Goal: Transaction & Acquisition: Download file/media

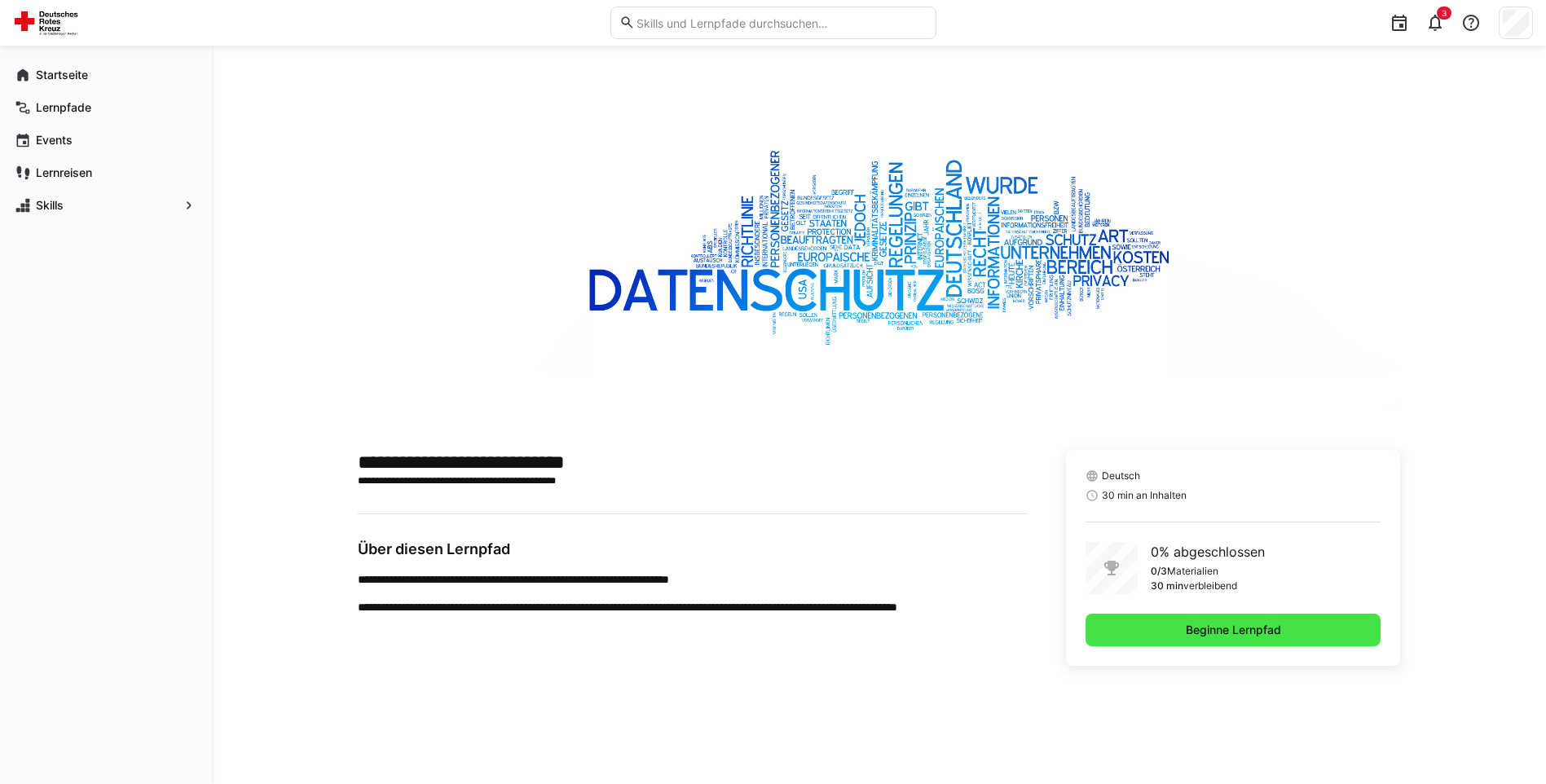
click at [1161, 628] on span "Beginne Lernpfad" at bounding box center [1233, 629] width 295 height 33
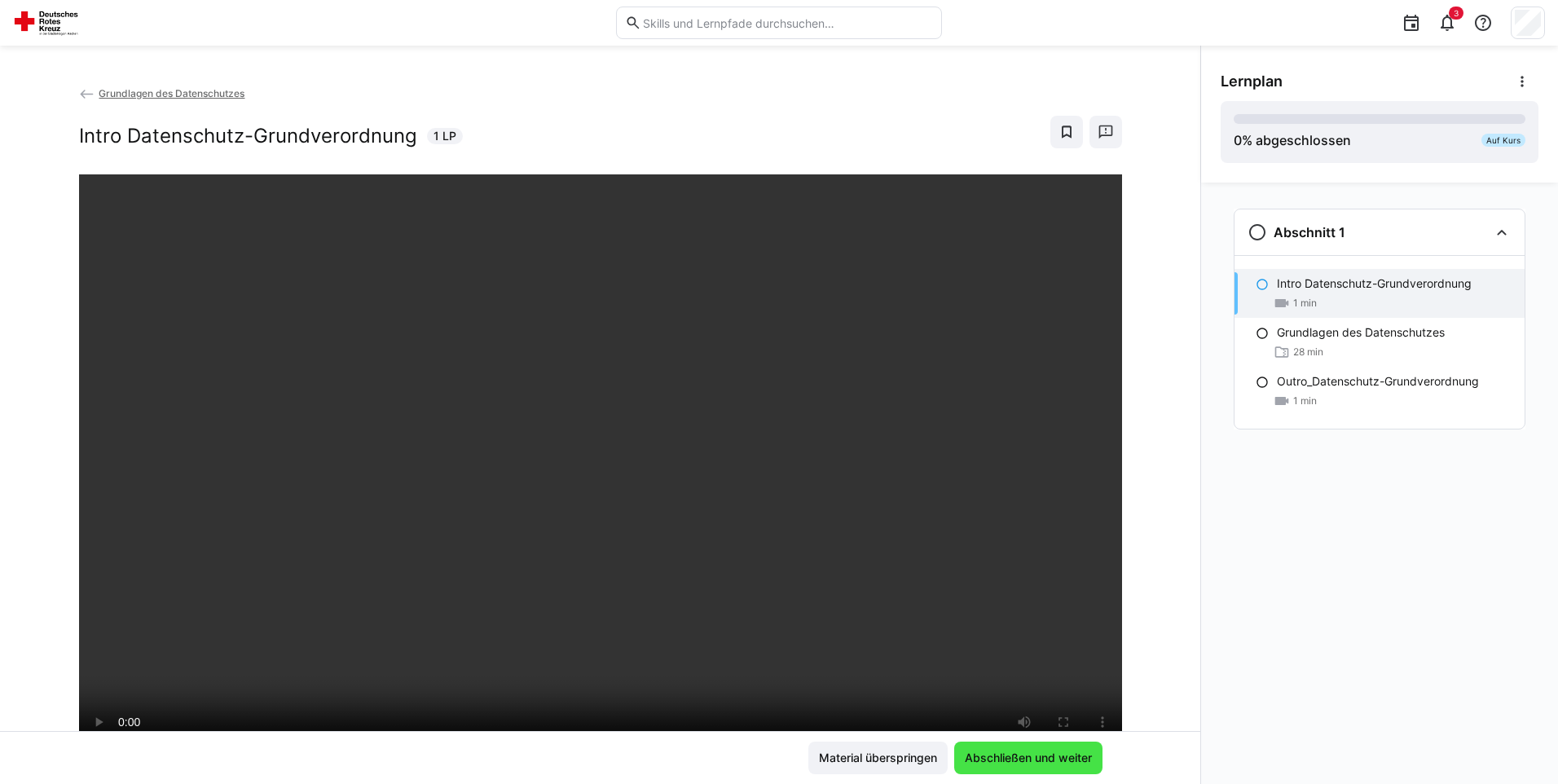
click at [1072, 760] on span "Abschließen und weiter" at bounding box center [1029, 757] width 132 height 16
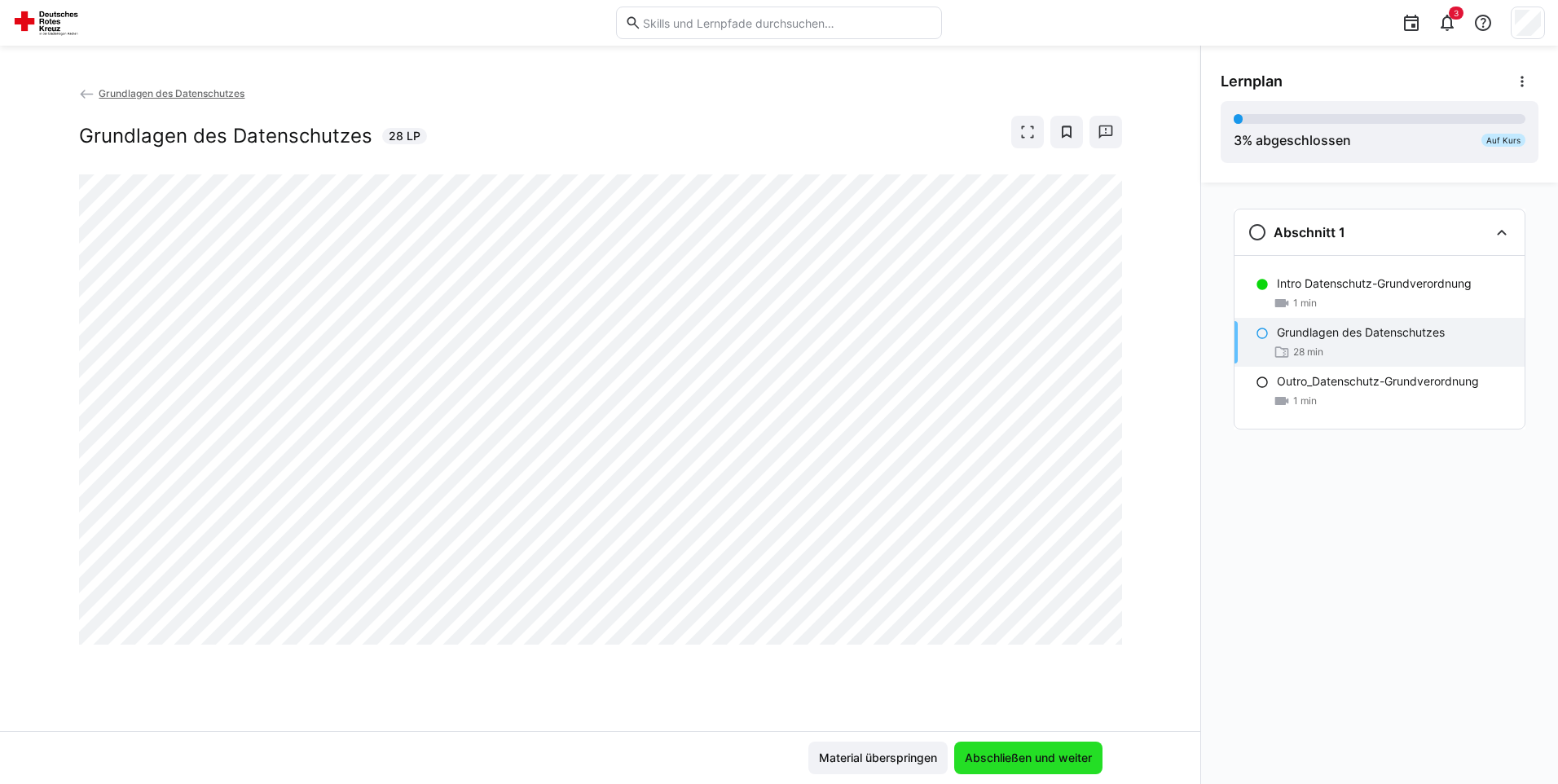
click at [1036, 752] on span "Abschließen und weiter" at bounding box center [1029, 757] width 132 height 16
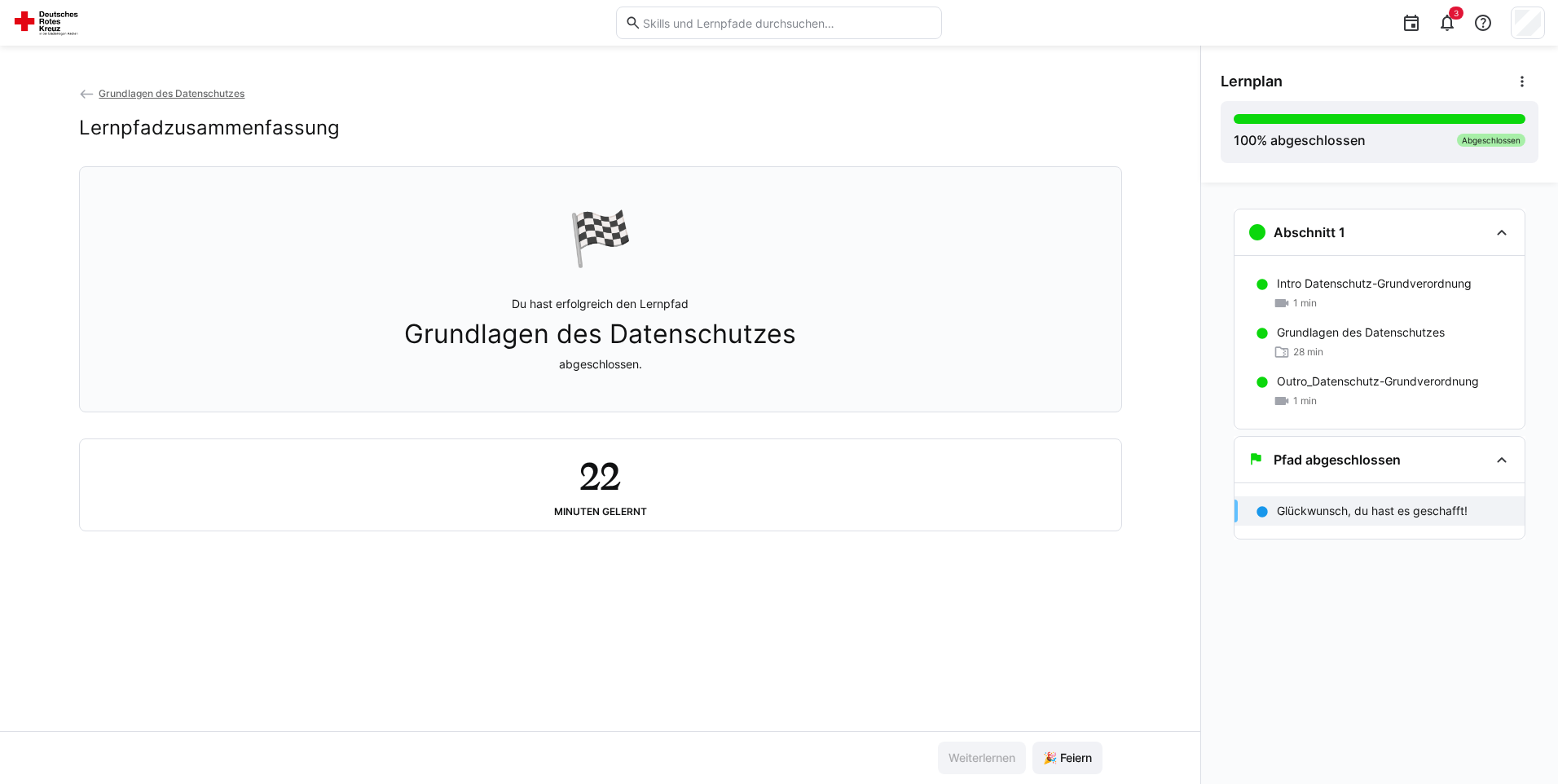
click at [1046, 774] on div "Weiterlernen 🎉 Feiern" at bounding box center [600, 757] width 1200 height 53
click at [1046, 755] on span "🎉 Feiern" at bounding box center [1067, 757] width 54 height 16
click at [1411, 515] on p "Glückwunsch, du hast es geschafft!" at bounding box center [1372, 510] width 191 height 16
click at [1355, 498] on div "Glückwunsch, du hast es geschafft!" at bounding box center [1379, 510] width 290 height 29
click at [1519, 83] on eds-icon at bounding box center [1521, 81] width 16 height 16
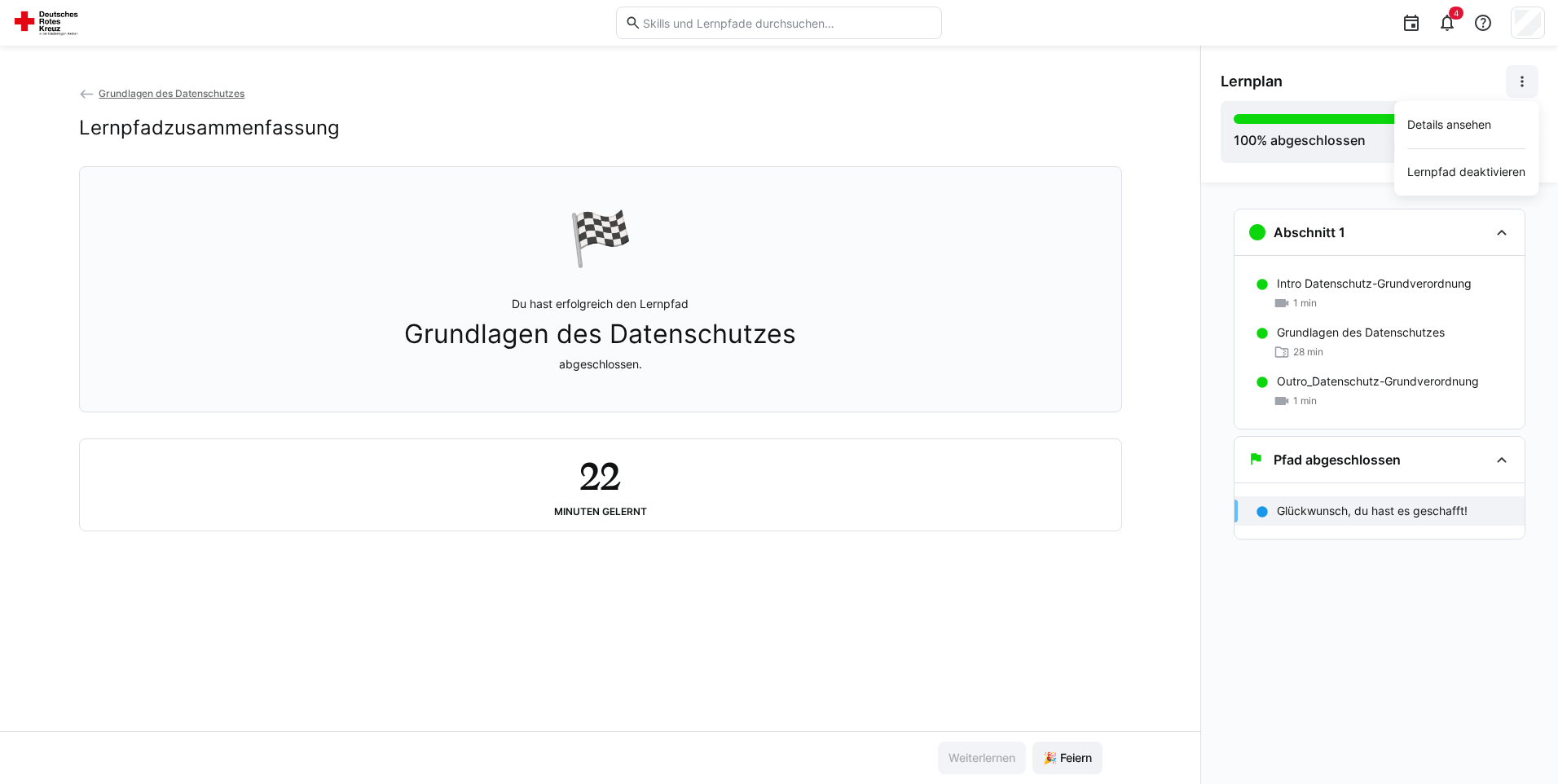
click at [1143, 102] on div "Grundlagen des Datenschutzes Lernpfadzusammenfassung 🏁 Du hast erfolgreich den …" at bounding box center [600, 408] width 1200 height 646
drag, startPoint x: 1530, startPoint y: 3, endPoint x: 922, endPoint y: 119, distance: 619.0
click at [922, 119] on div "Lernpfadzusammenfassung" at bounding box center [600, 128] width 1043 height 25
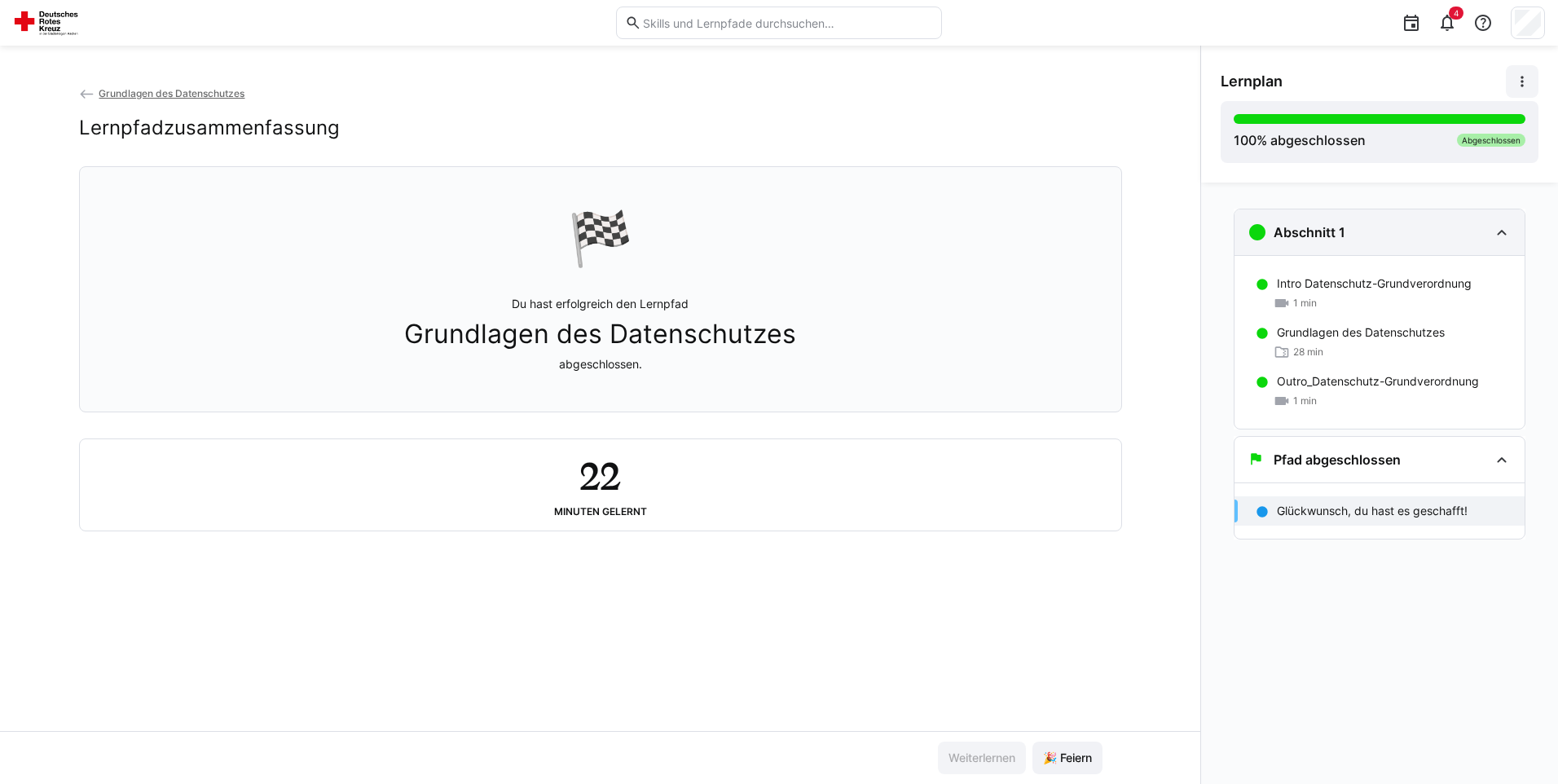
click at [1499, 238] on eds-icon at bounding box center [1501, 232] width 20 height 20
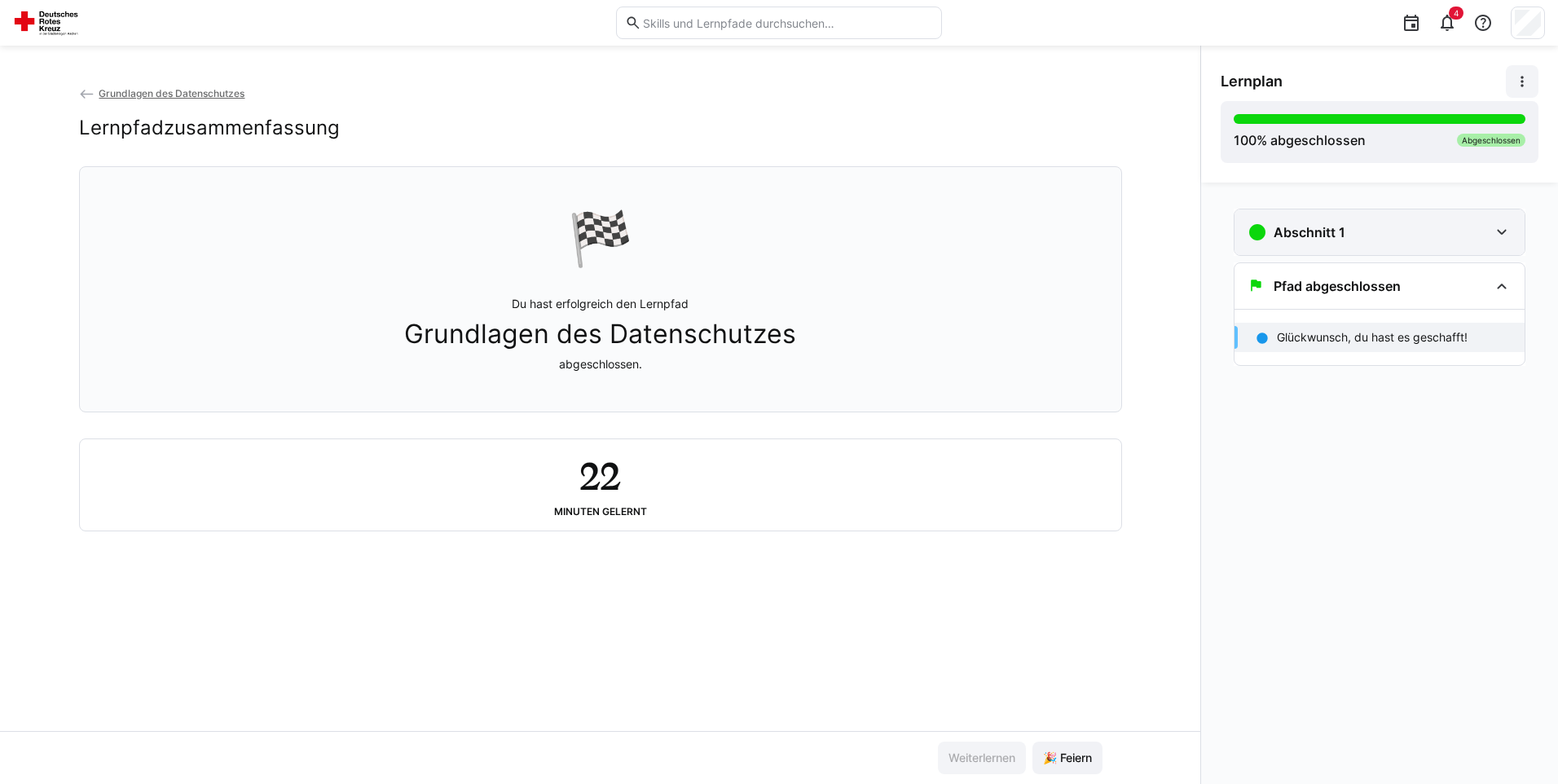
click at [1499, 238] on eds-icon at bounding box center [1501, 232] width 20 height 20
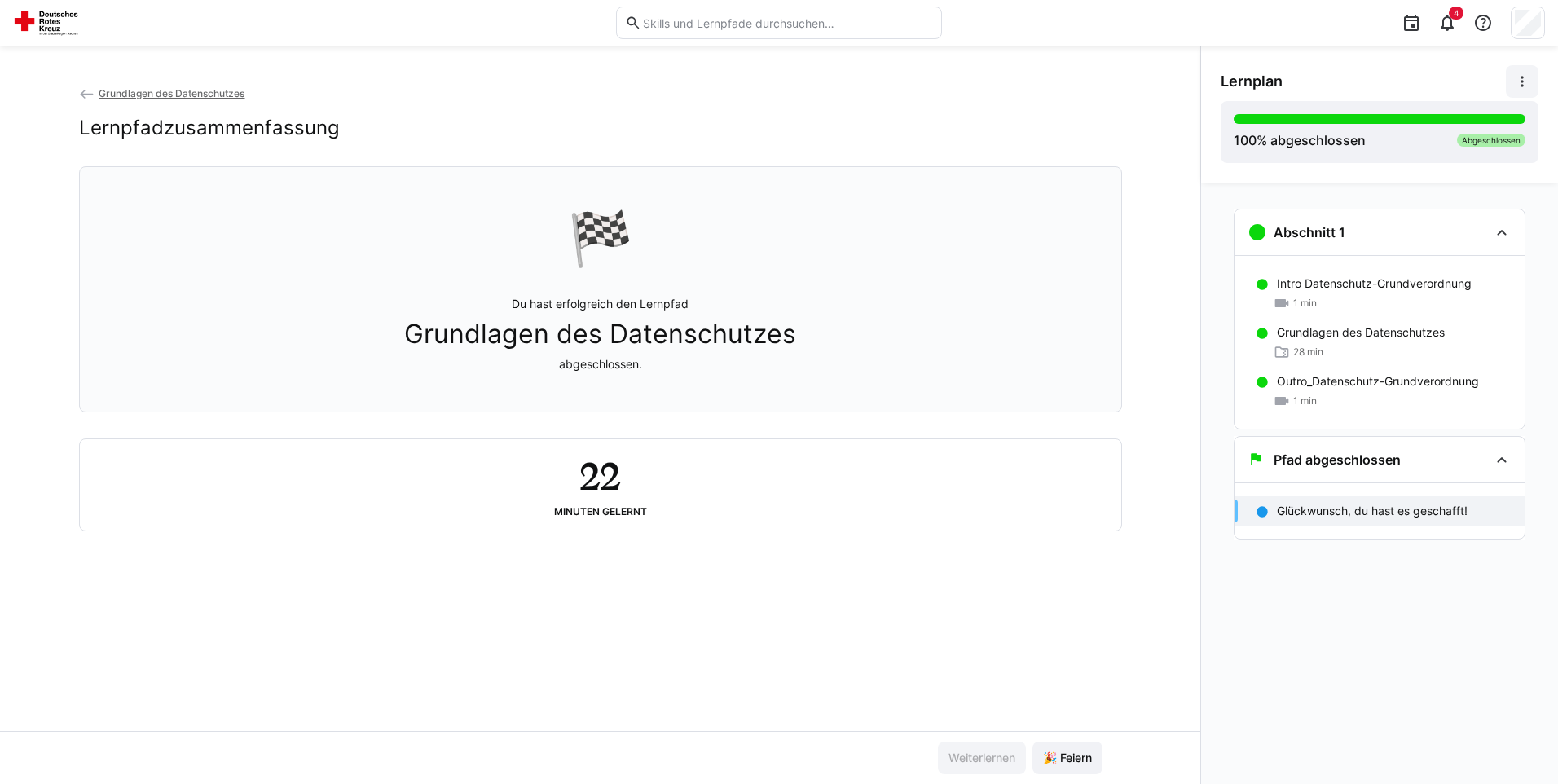
click at [1322, 518] on p "Glückwunsch, du hast es geschafft!" at bounding box center [1372, 510] width 191 height 16
click at [1377, 508] on p "Glückwunsch, du hast es geschafft!" at bounding box center [1372, 510] width 191 height 16
click at [1522, 79] on eds-icon at bounding box center [1521, 81] width 16 height 16
click at [1452, 124] on div "Details ansehen" at bounding box center [1466, 124] width 118 height 16
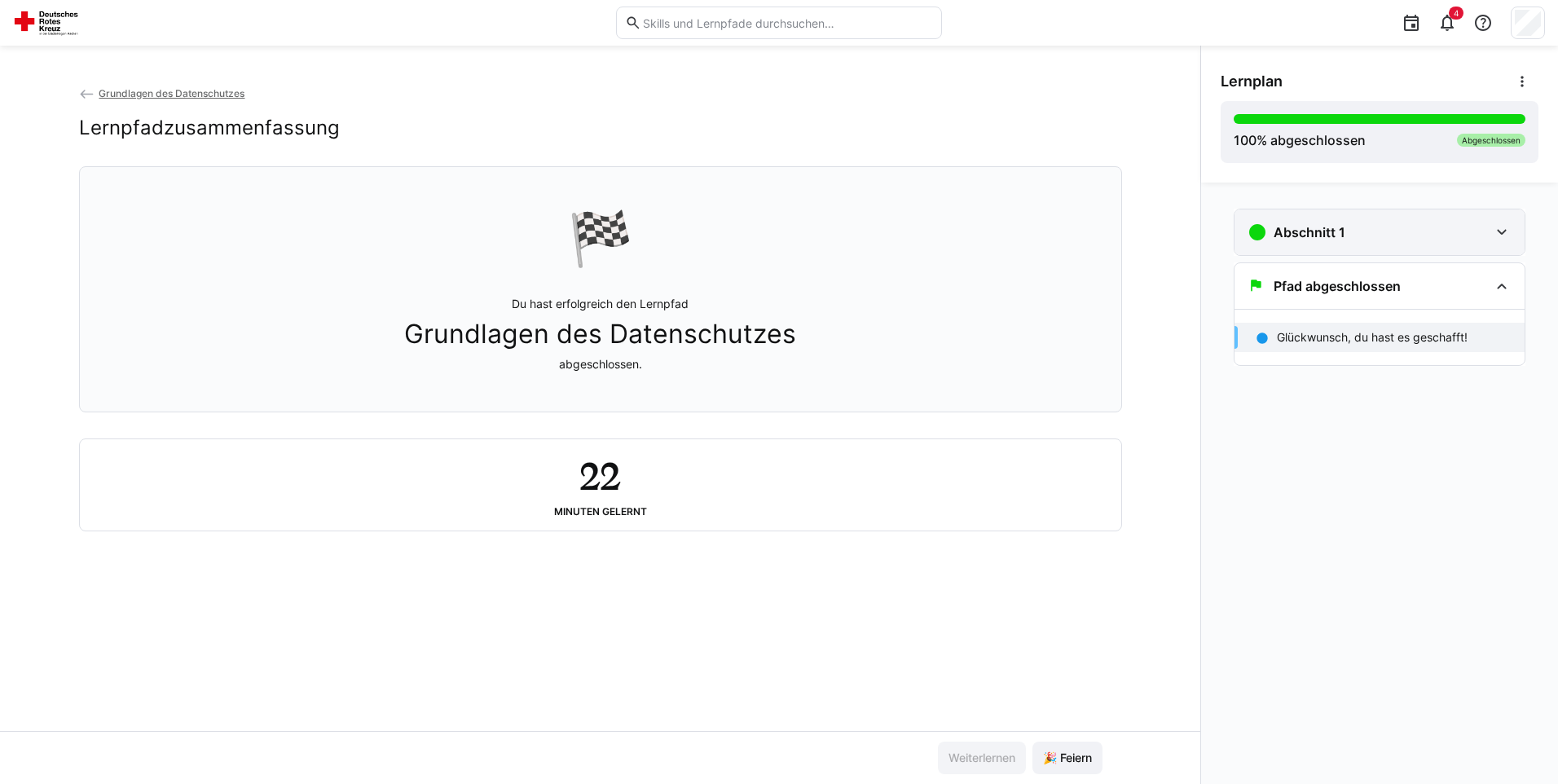
click at [1405, 230] on div "Abschnitt 1" at bounding box center [1368, 232] width 242 height 20
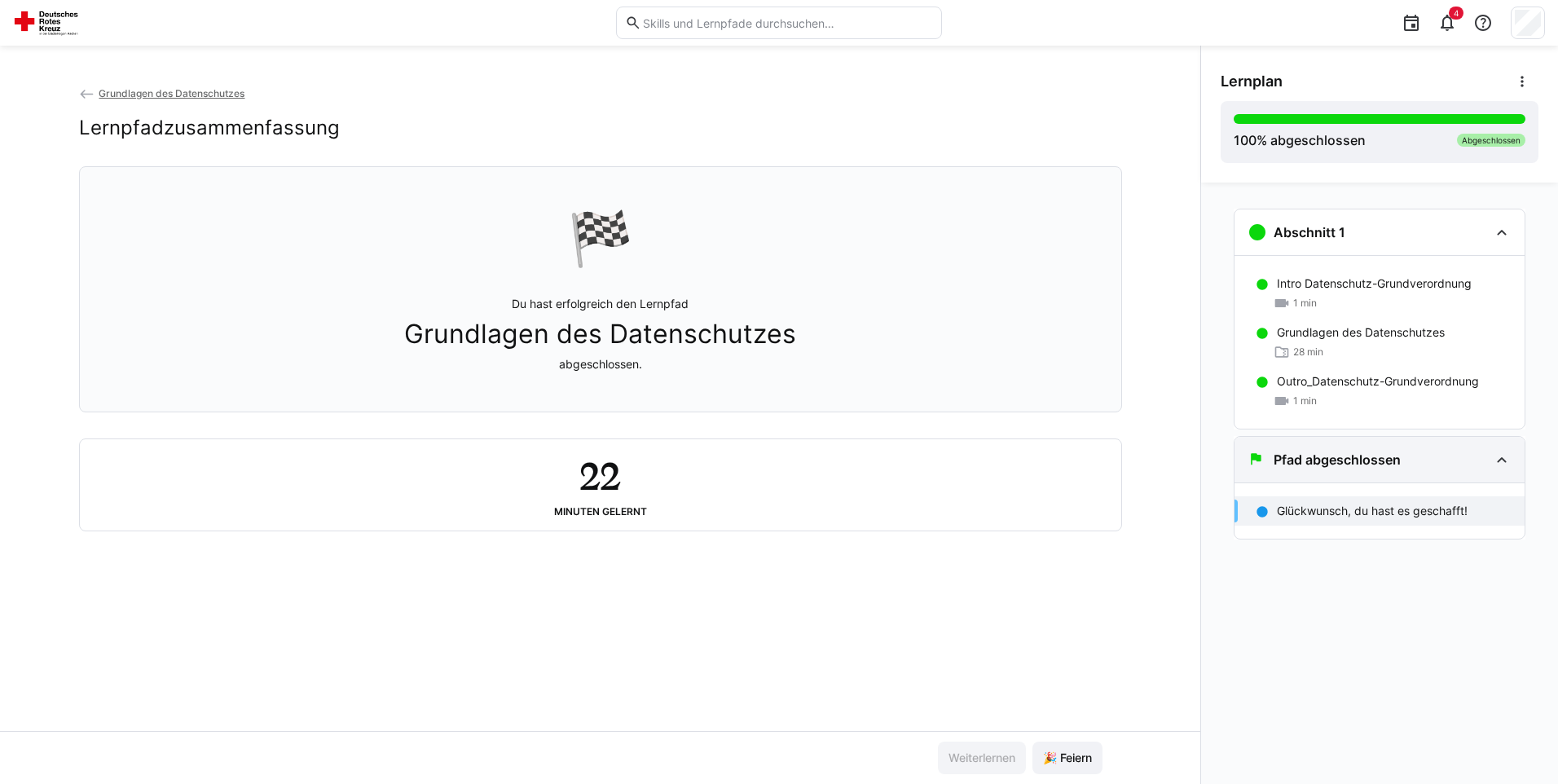
click at [1477, 462] on div "Pfad abgeschlossen" at bounding box center [1368, 459] width 242 height 20
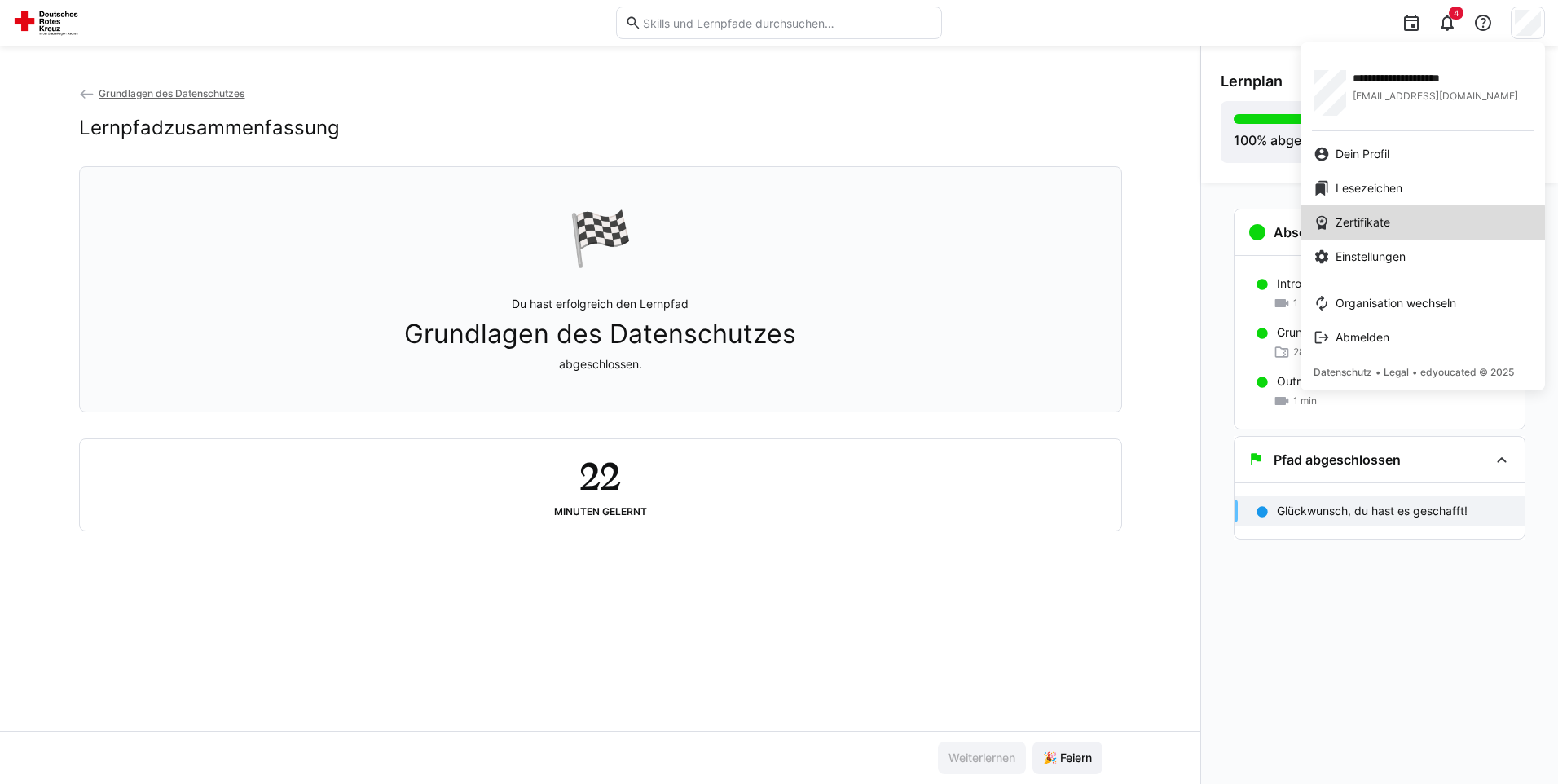
click at [1358, 224] on span "Zertifikate" at bounding box center [1363, 222] width 55 height 16
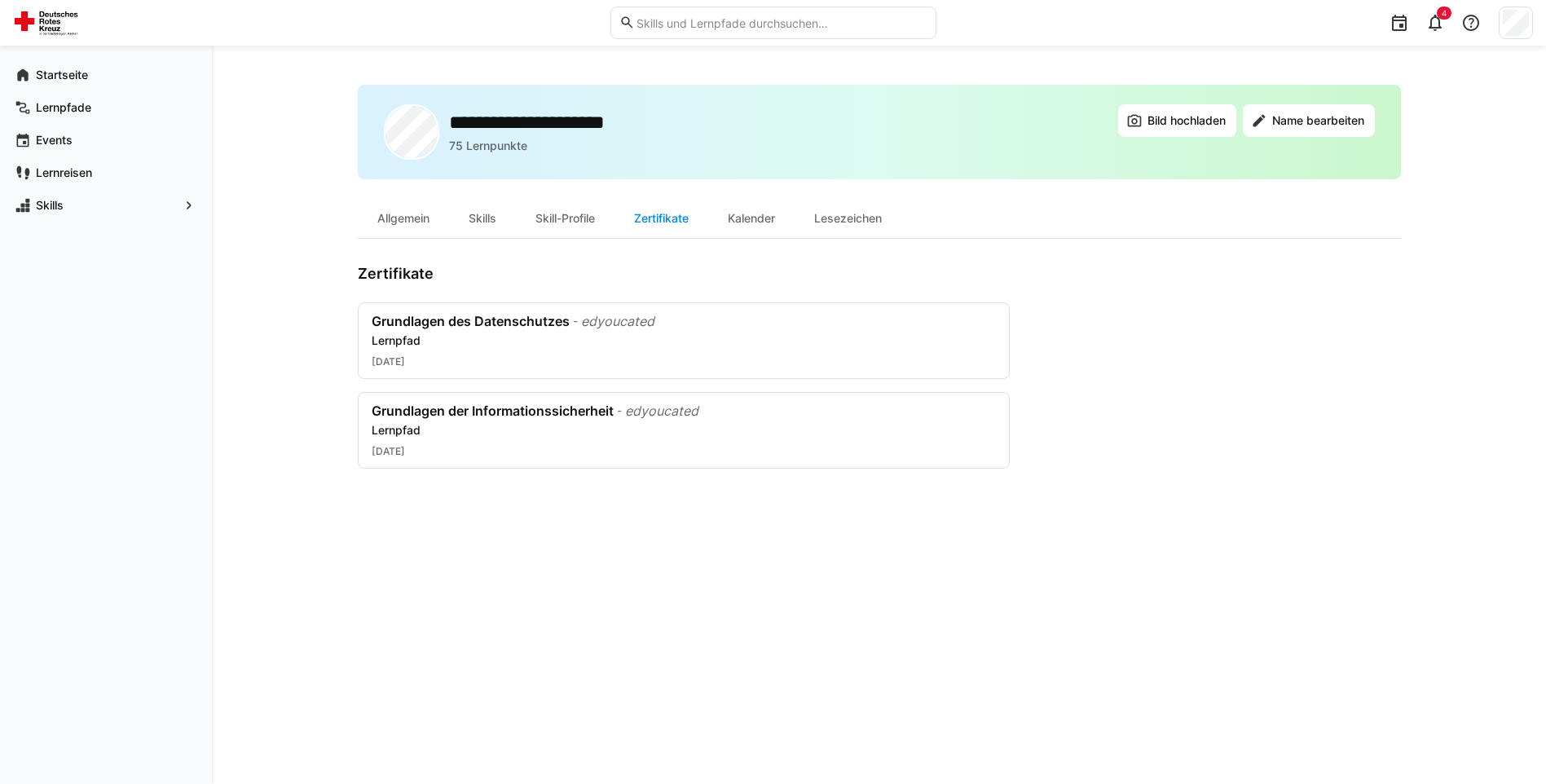
click at [676, 218] on div "Zertifikate" at bounding box center [661, 218] width 93 height 39
click at [1190, 120] on span "Bild hochladen" at bounding box center [1186, 120] width 83 height 16
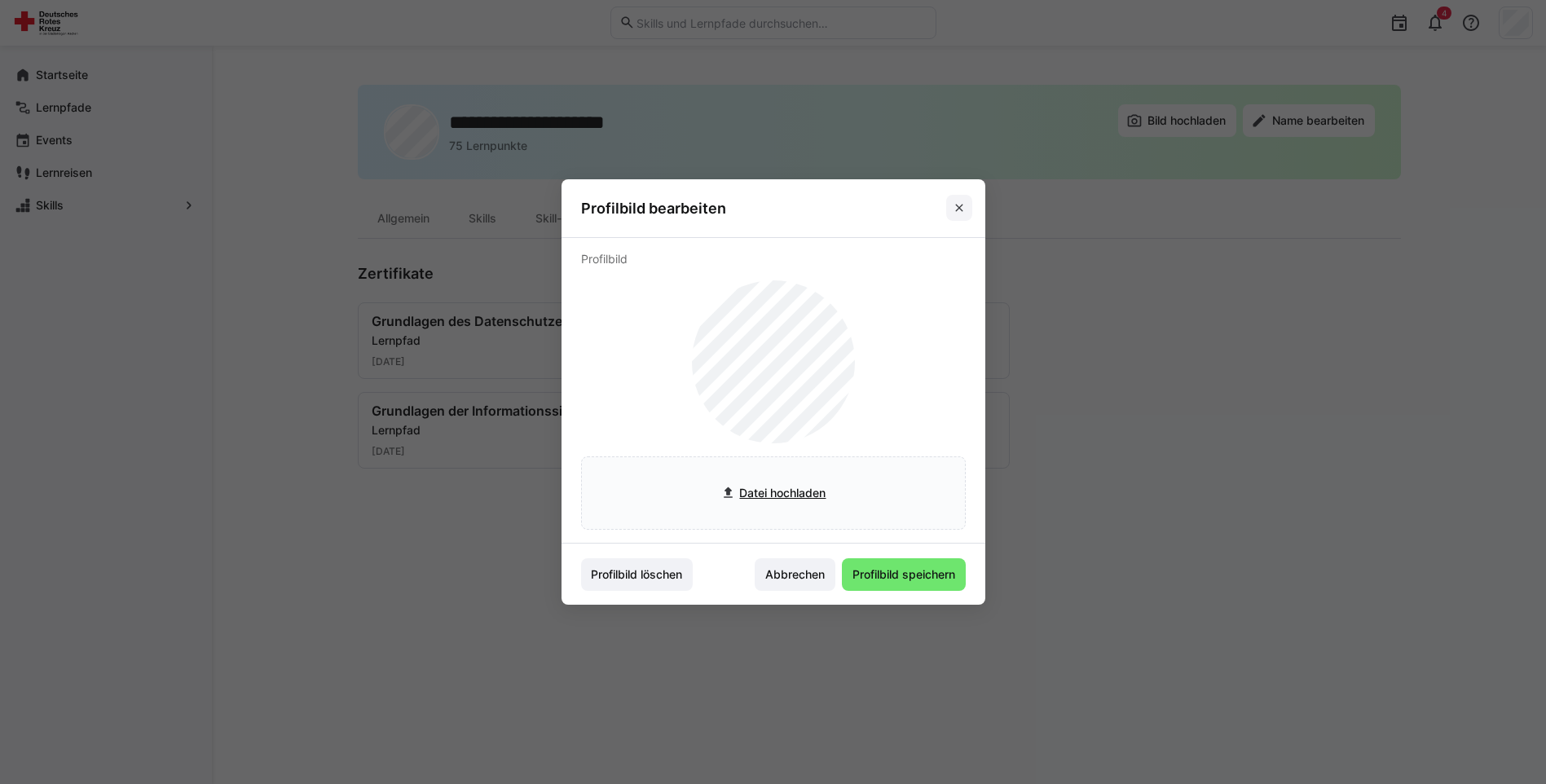
click at [972, 209] on span at bounding box center [959, 208] width 26 height 26
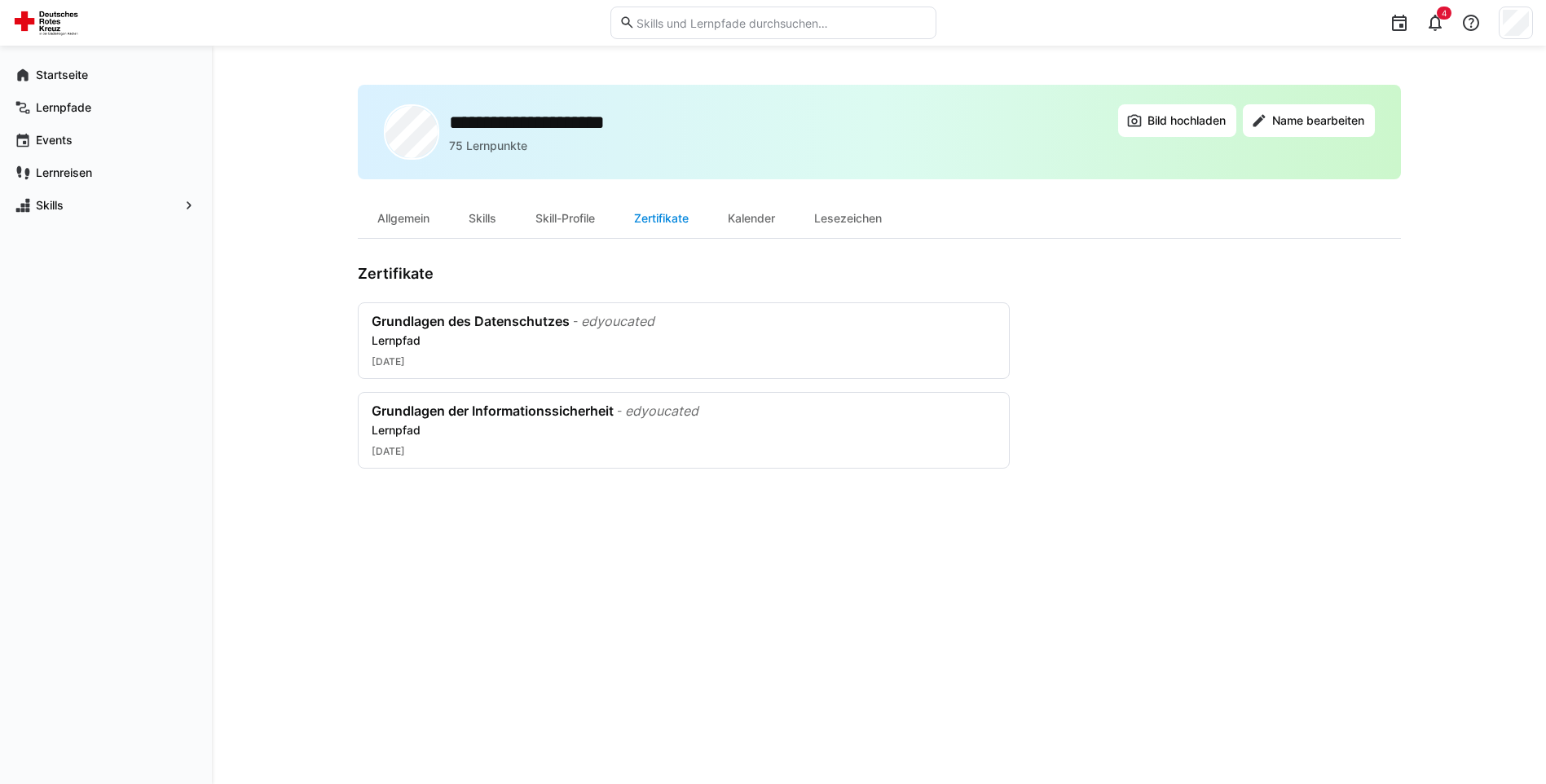
click at [663, 209] on div "Zertifikate" at bounding box center [661, 218] width 93 height 39
click at [452, 326] on div "Grundlagen des Datenschutzes" at bounding box center [471, 321] width 198 height 16
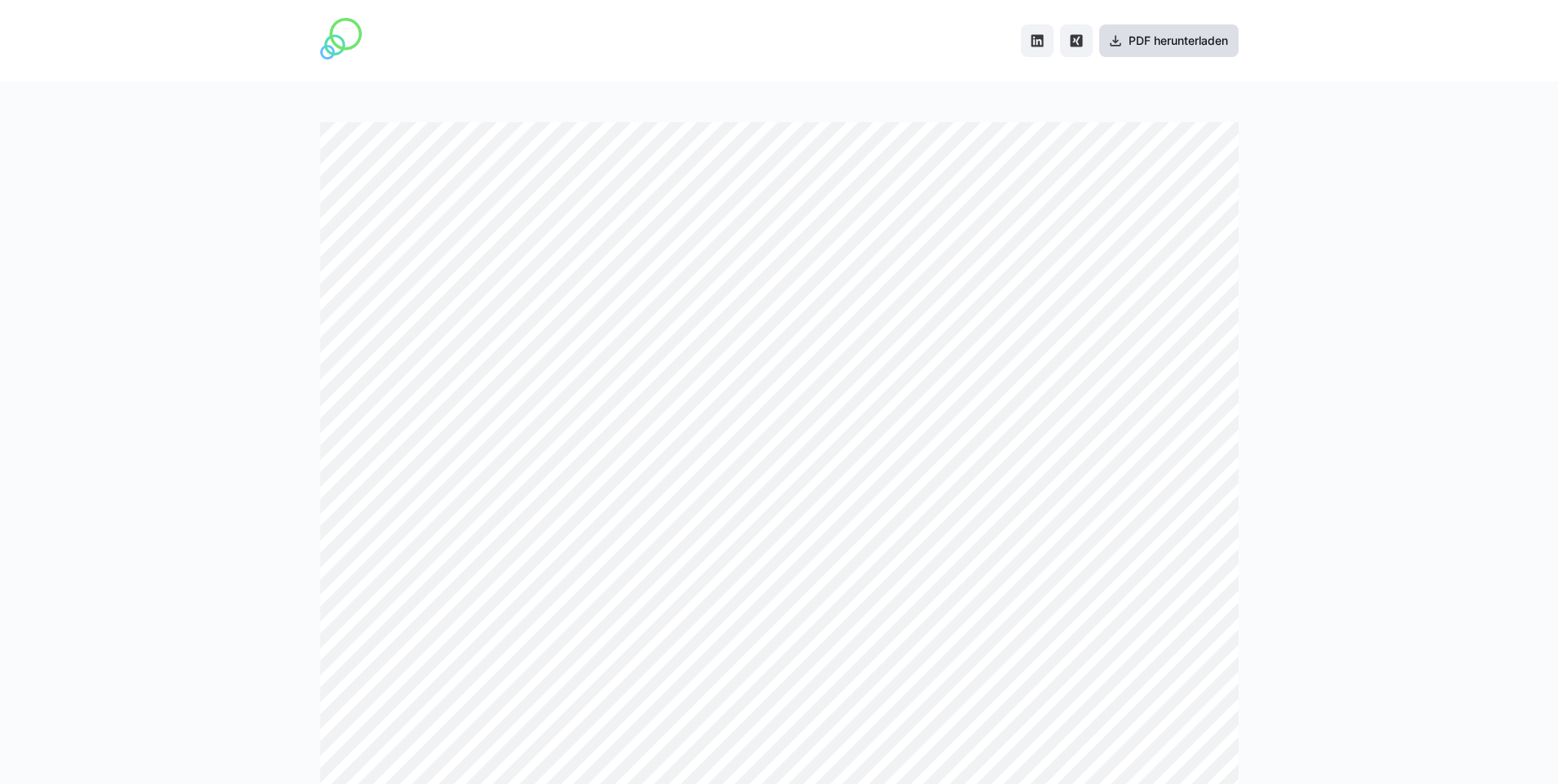
click at [1166, 36] on span "PDF herunterladen" at bounding box center [1178, 41] width 105 height 16
click at [1334, 107] on div at bounding box center [779, 432] width 1558 height 702
click at [1179, 50] on span "PDF herunterladen" at bounding box center [1169, 41] width 140 height 33
drag, startPoint x: 1452, startPoint y: 88, endPoint x: 1393, endPoint y: 290, distance: 210.4
click at [1399, 292] on div at bounding box center [779, 432] width 1558 height 702
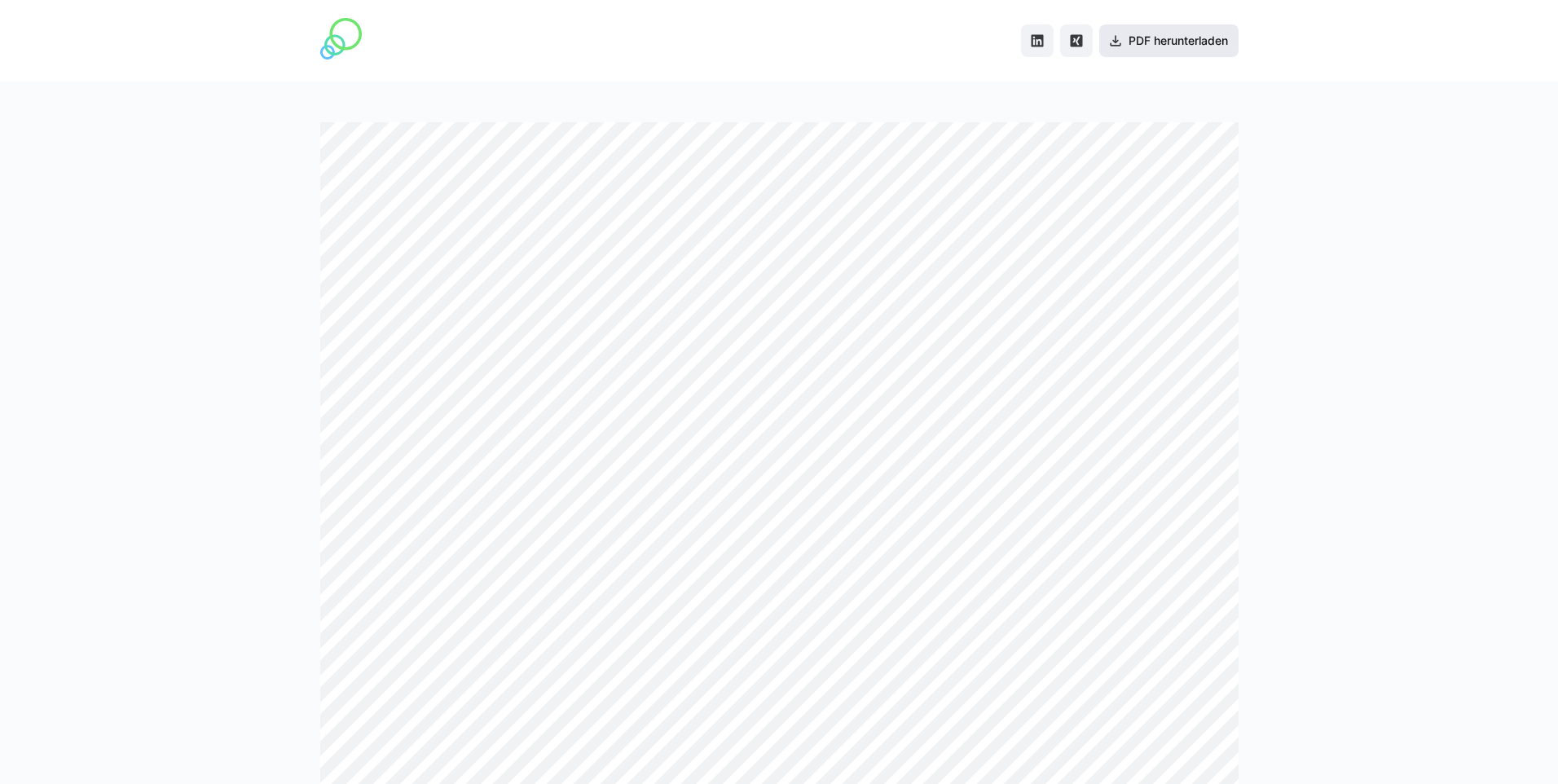
click at [1190, 42] on span "PDF herunterladen" at bounding box center [1178, 41] width 105 height 16
click at [1296, 291] on div at bounding box center [779, 432] width 1558 height 702
click at [1030, 43] on eds-icon "Share on LinkedIn" at bounding box center [1036, 41] width 16 height 16
drag, startPoint x: 1189, startPoint y: 118, endPoint x: 1436, endPoint y: 245, distance: 277.7
click at [1436, 245] on div at bounding box center [779, 432] width 1558 height 702
